Goal: Go to known website: Access a specific website the user already knows

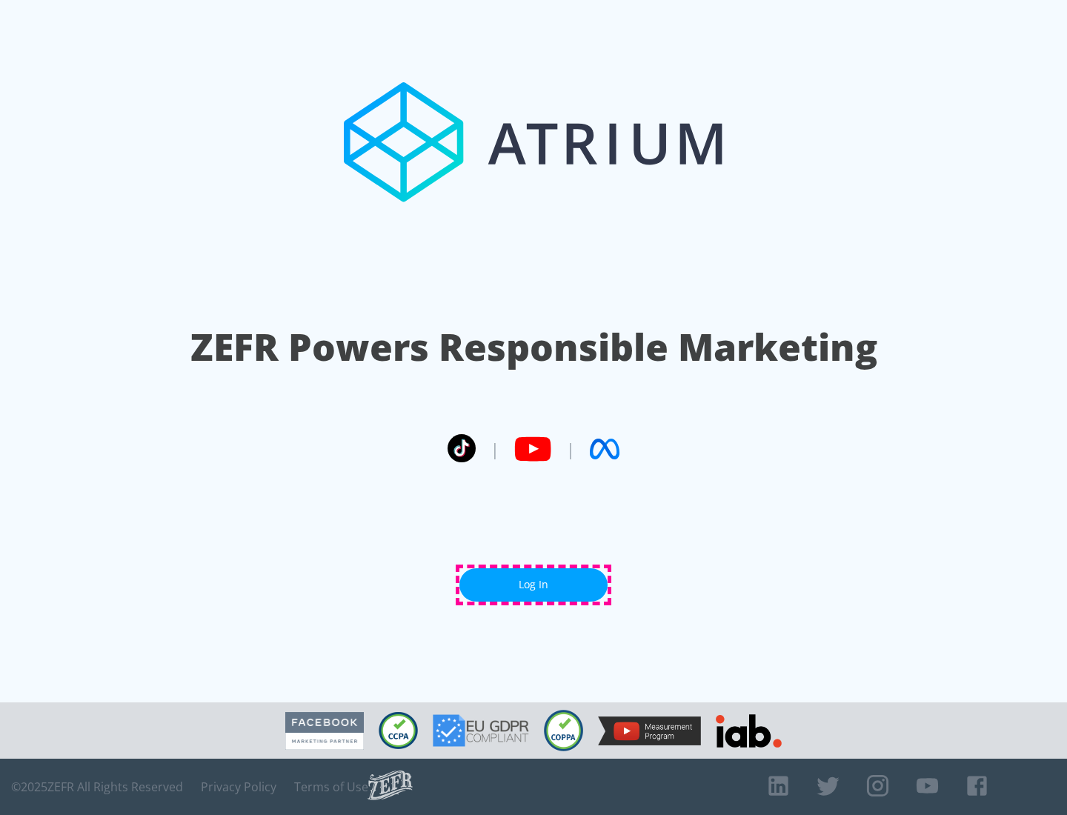
click at [534, 585] on link "Log In" at bounding box center [534, 584] width 148 height 33
